Goal: Task Accomplishment & Management: Manage account settings

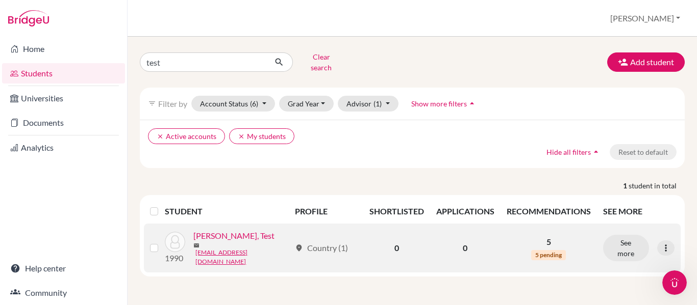
click at [220, 233] on link "[PERSON_NAME], Test" at bounding box center [233, 236] width 81 height 12
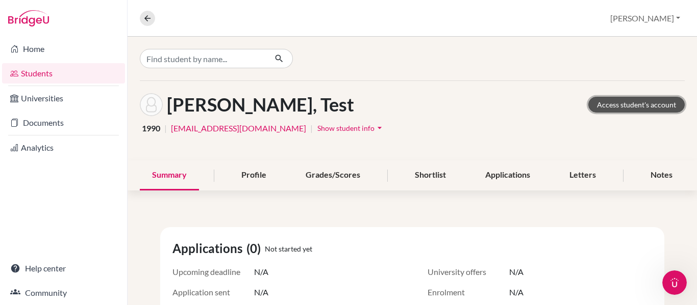
click at [639, 99] on link "Access student's account" at bounding box center [636, 105] width 96 height 16
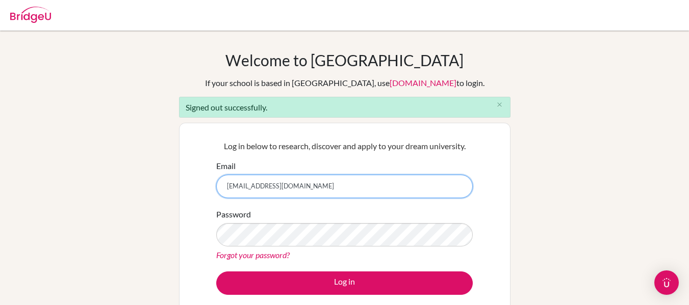
click at [277, 186] on input "[EMAIL_ADDRESS][DOMAIN_NAME]" at bounding box center [344, 186] width 257 height 23
type input "[EMAIL_ADDRESS][DOMAIN_NAME]"
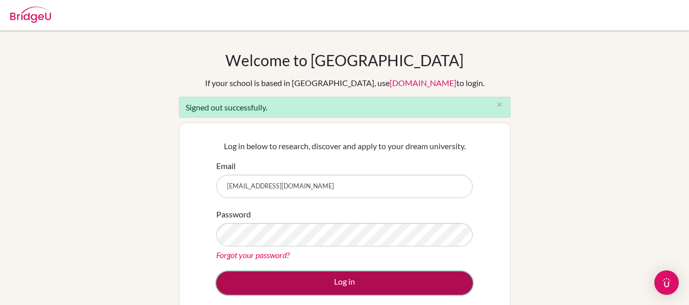
click at [334, 280] on button "Log in" at bounding box center [344, 283] width 257 height 23
